Goal: Check status: Check status

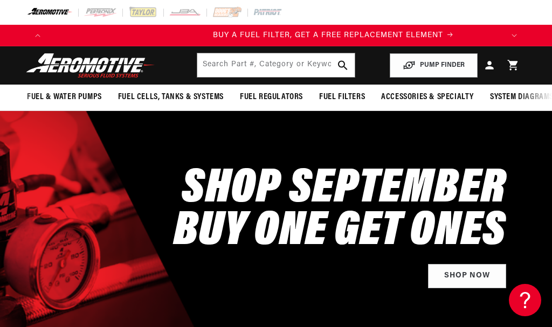
scroll to position [0, 455]
click at [493, 67] on icon at bounding box center [489, 65] width 13 height 13
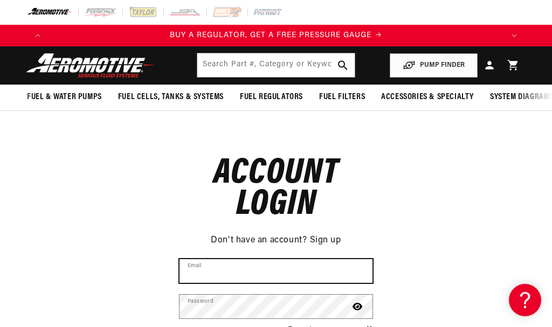
click at [268, 277] on input "Email" at bounding box center [276, 271] width 193 height 24
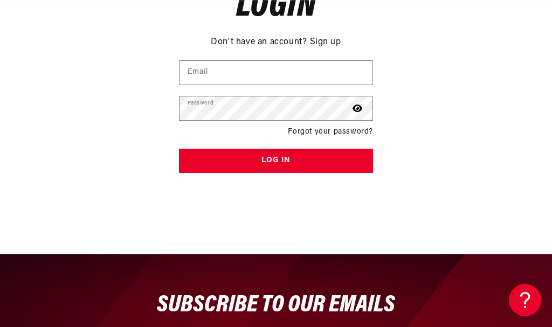
scroll to position [0, 455]
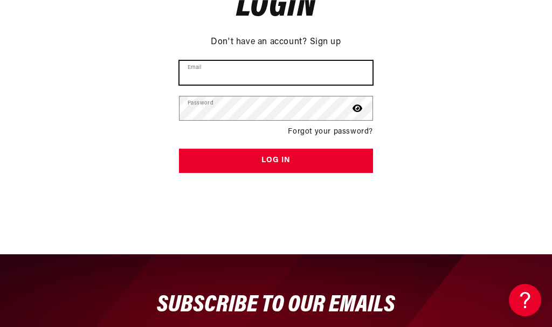
click at [249, 74] on input "Email" at bounding box center [276, 73] width 193 height 24
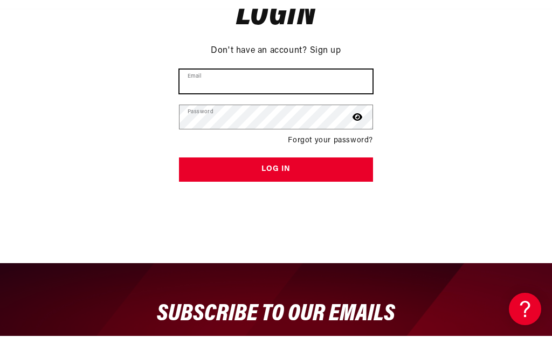
scroll to position [198, 0]
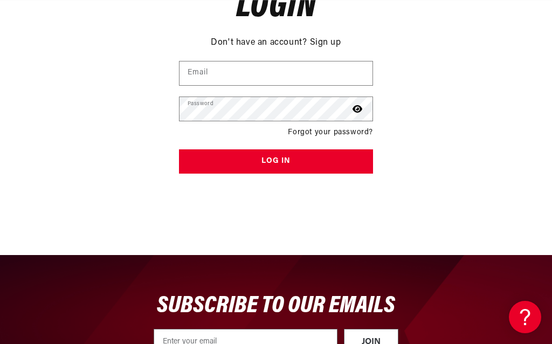
type input "jpsupra2006@yahoo.com"
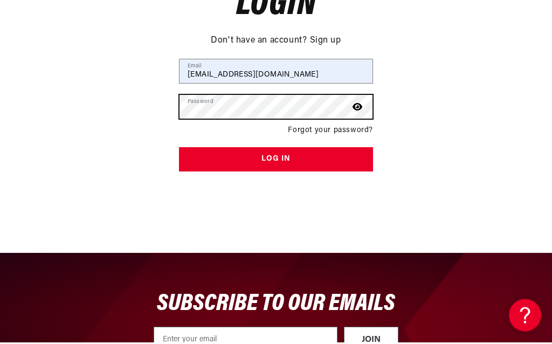
click at [276, 158] on button "Log in" at bounding box center [276, 161] width 194 height 24
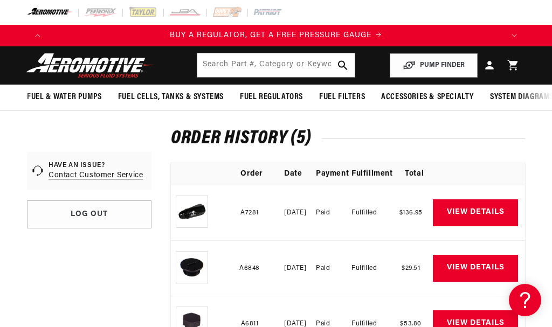
click at [479, 211] on link "View details" at bounding box center [475, 213] width 85 height 27
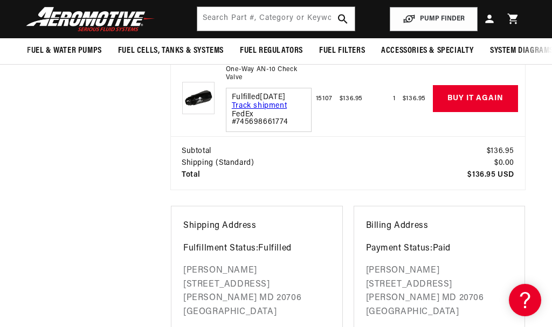
scroll to position [0, 507]
